Goal: Task Accomplishment & Management: Manage account settings

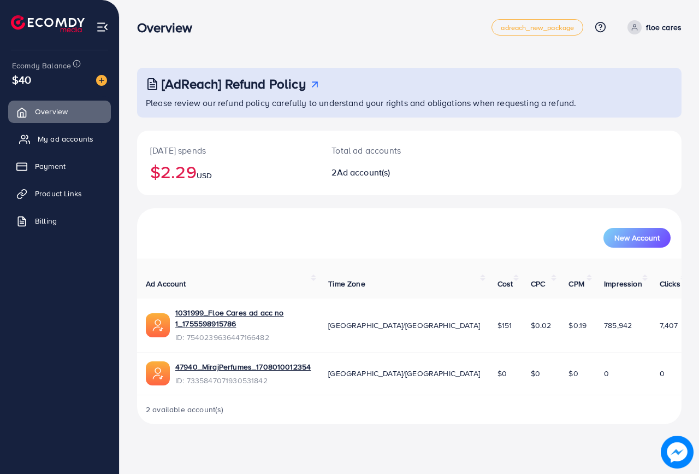
click at [52, 137] on span "My ad accounts" at bounding box center [66, 138] width 56 height 11
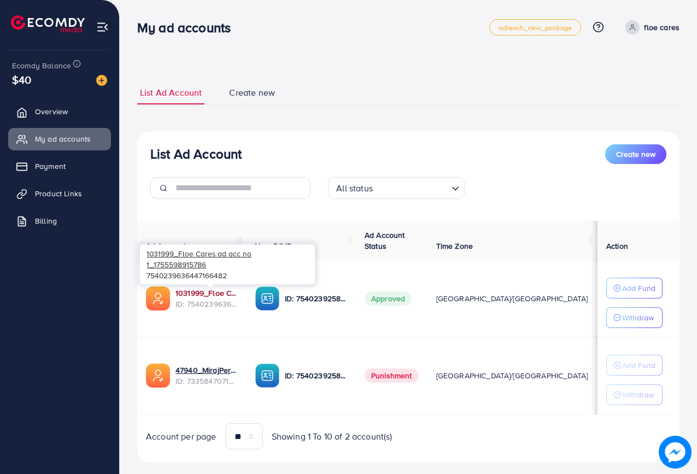
click at [216, 294] on link "1031999_Floe Cares ad acc no 1_1755598915786" at bounding box center [206, 292] width 62 height 11
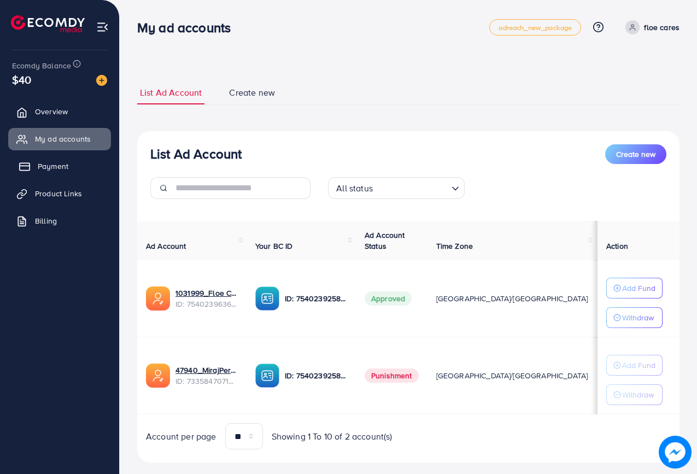
click at [77, 162] on link "Payment" at bounding box center [59, 166] width 103 height 22
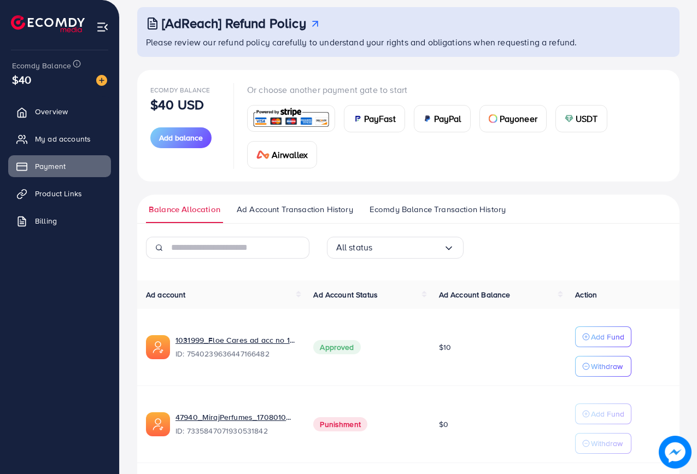
scroll to position [96, 0]
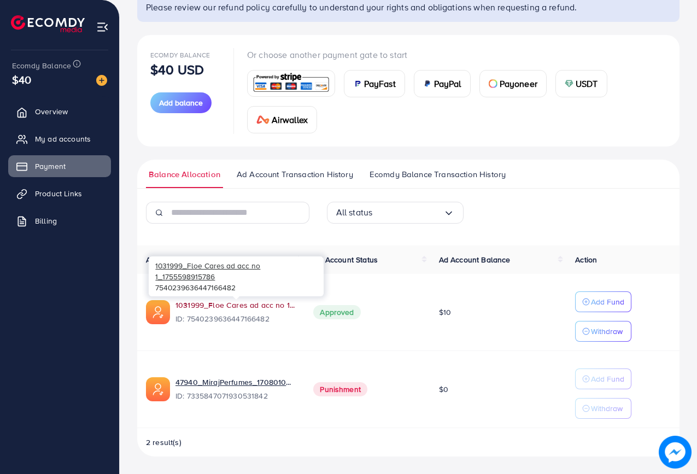
click at [255, 302] on link "1031999_Floe Cares ad acc no 1_1755598915786" at bounding box center [235, 304] width 120 height 11
